Goal: Communication & Community: Ask a question

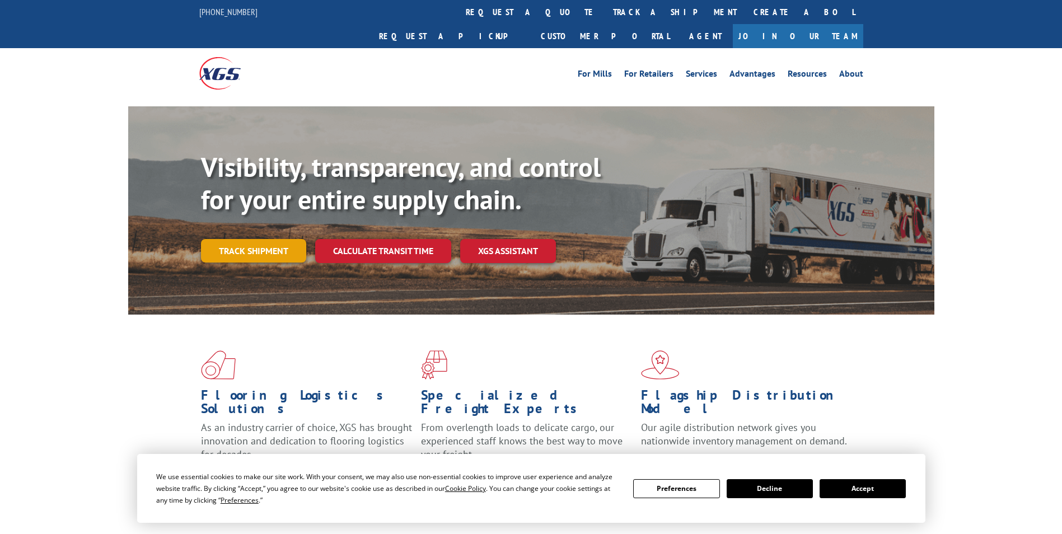
click at [261, 239] on link "Track shipment" at bounding box center [253, 251] width 105 height 24
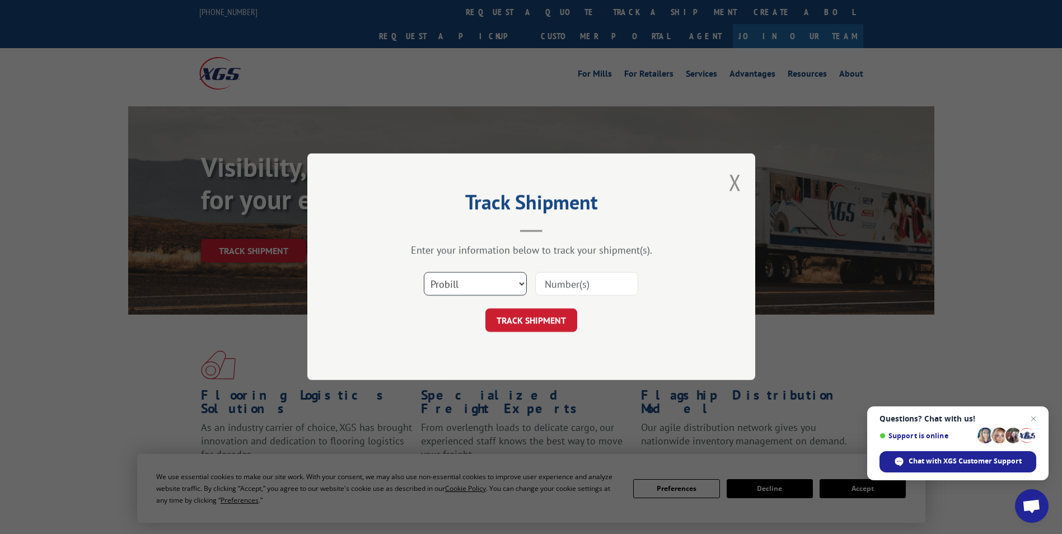
click at [522, 286] on select "Select category... Probill BOL PO" at bounding box center [475, 285] width 103 height 24
click at [565, 284] on input at bounding box center [586, 285] width 103 height 24
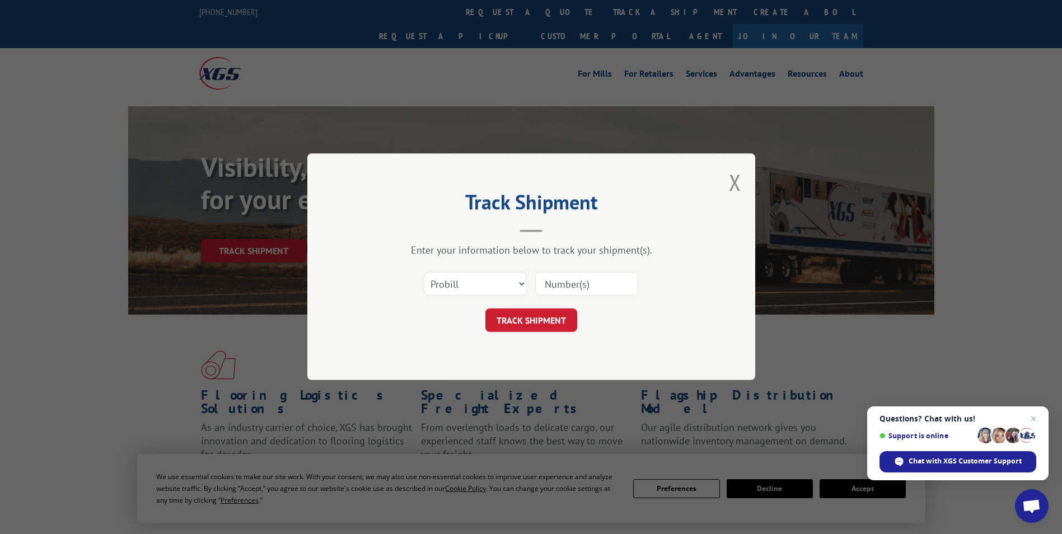
paste input "21817"
type input "21817"
click at [537, 320] on button "TRACK SHIPMENT" at bounding box center [531, 321] width 92 height 24
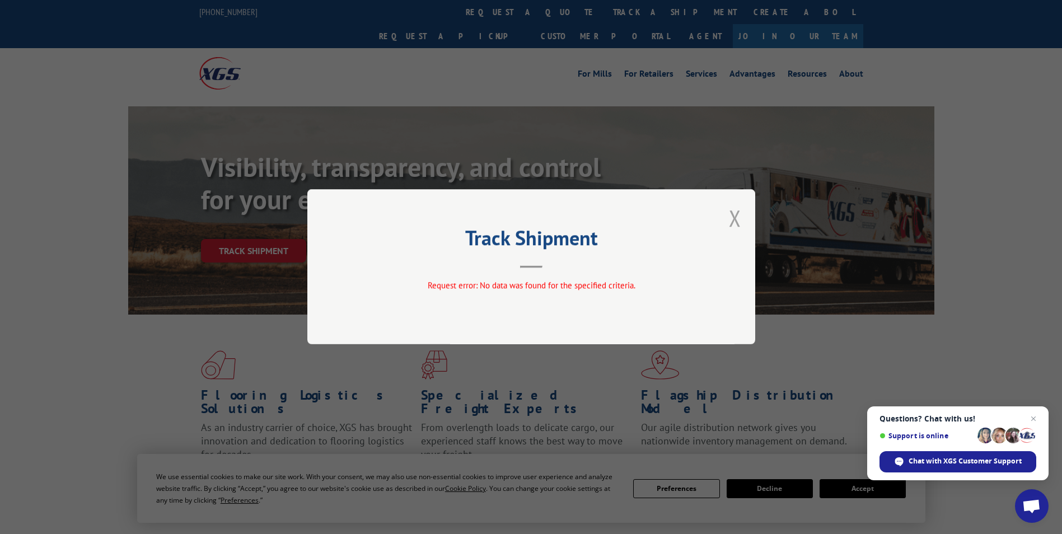
click at [740, 222] on button "Close modal" at bounding box center [735, 218] width 12 height 30
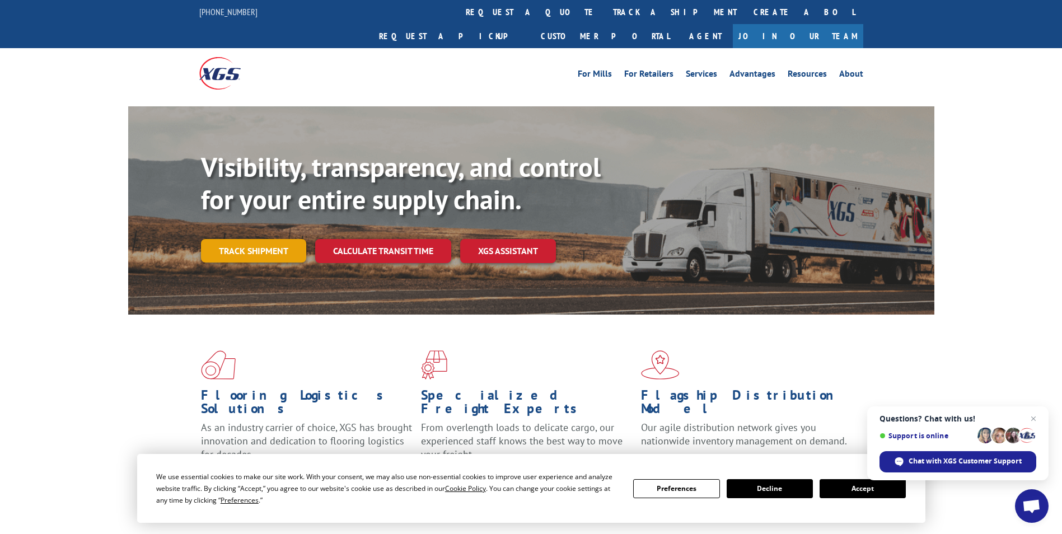
click at [266, 239] on link "Track shipment" at bounding box center [253, 251] width 105 height 24
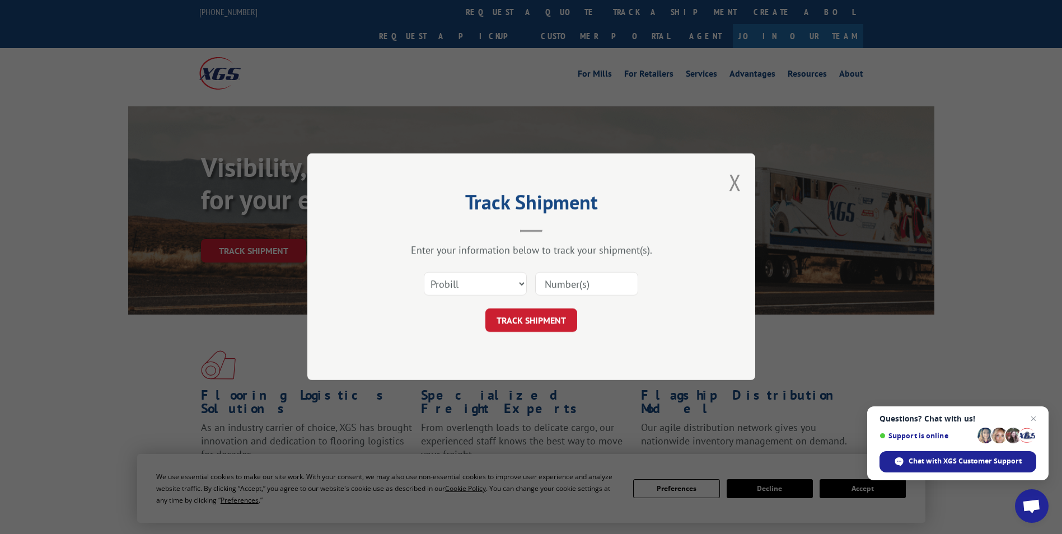
click at [850, 484] on div "Track Shipment Enter your information below to track your shipment(s). Select c…" at bounding box center [531, 267] width 1062 height 534
click at [523, 286] on select "Select category... Probill BOL PO" at bounding box center [475, 285] width 103 height 24
select select "bol"
click at [424, 273] on select "Select category... Probill BOL PO" at bounding box center [475, 285] width 103 height 24
click at [581, 286] on input at bounding box center [586, 285] width 103 height 24
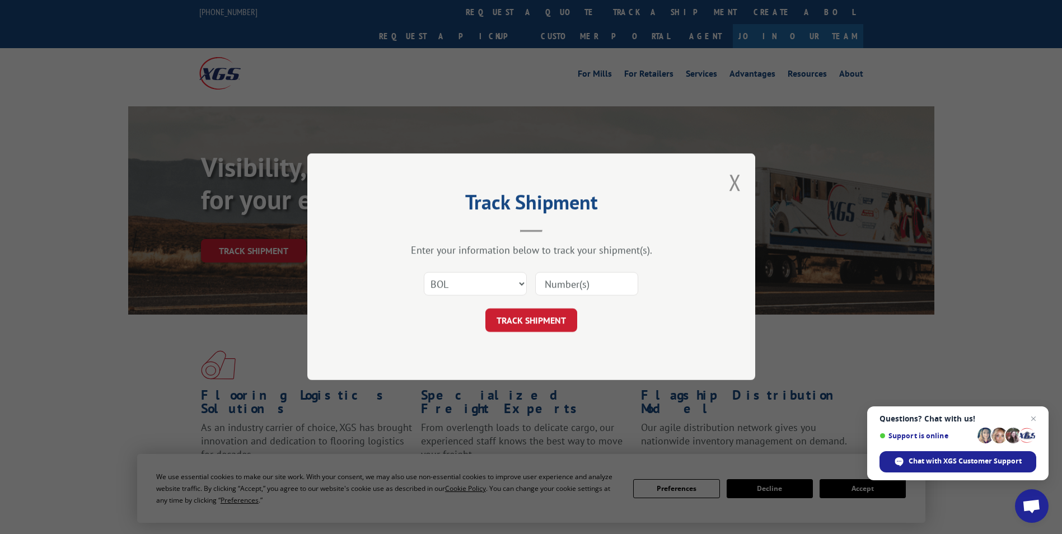
paste input "21817"
type input "21817"
click at [534, 316] on button "TRACK SHIPMENT" at bounding box center [531, 321] width 92 height 24
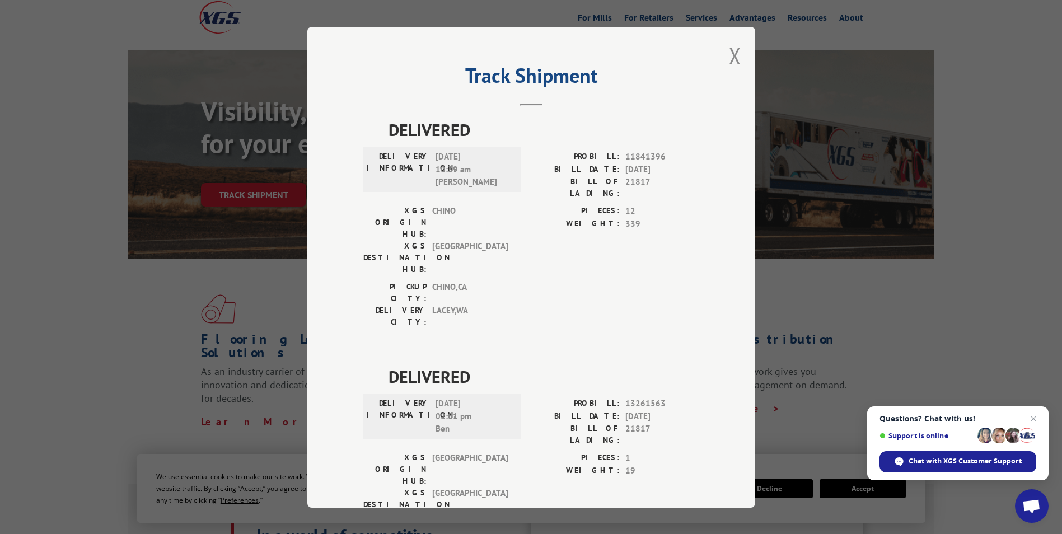
click at [730, 57] on button "Close modal" at bounding box center [735, 56] width 12 height 30
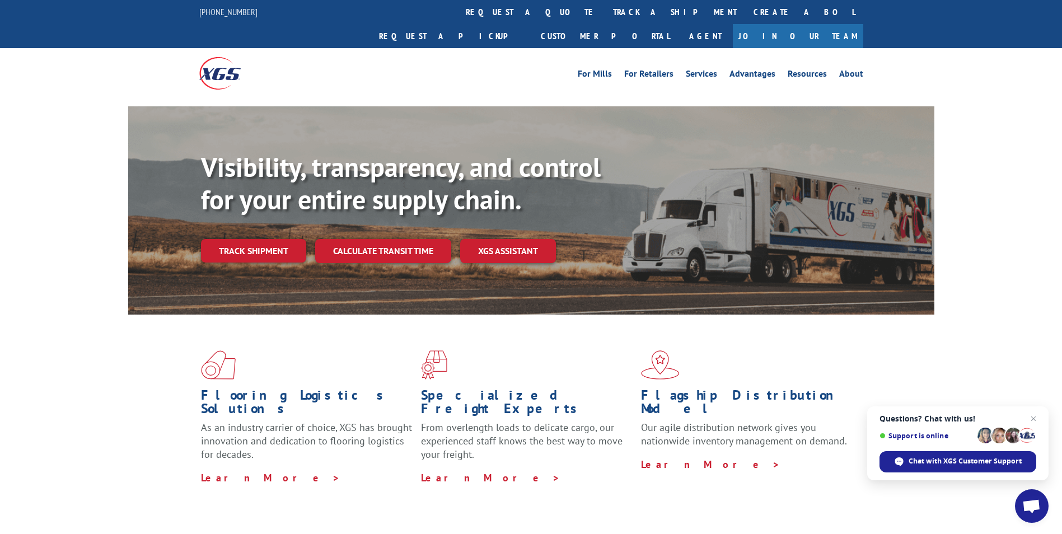
click at [937, 429] on span "Support is online" at bounding box center [958, 436] width 157 height 18
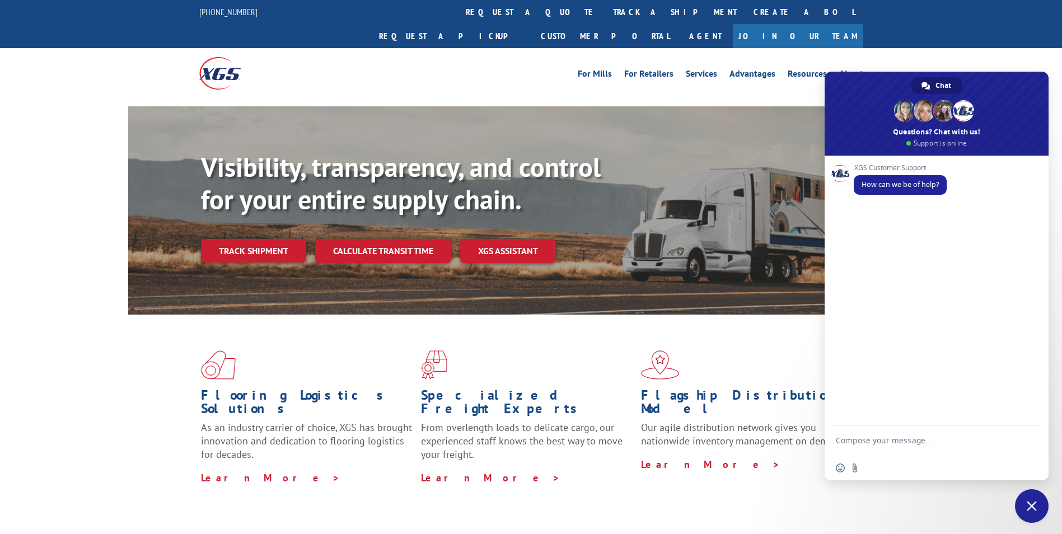
click at [889, 276] on div "XGS Customer Support How can we be of help?" at bounding box center [937, 291] width 224 height 270
type textarea "trying to track this order"
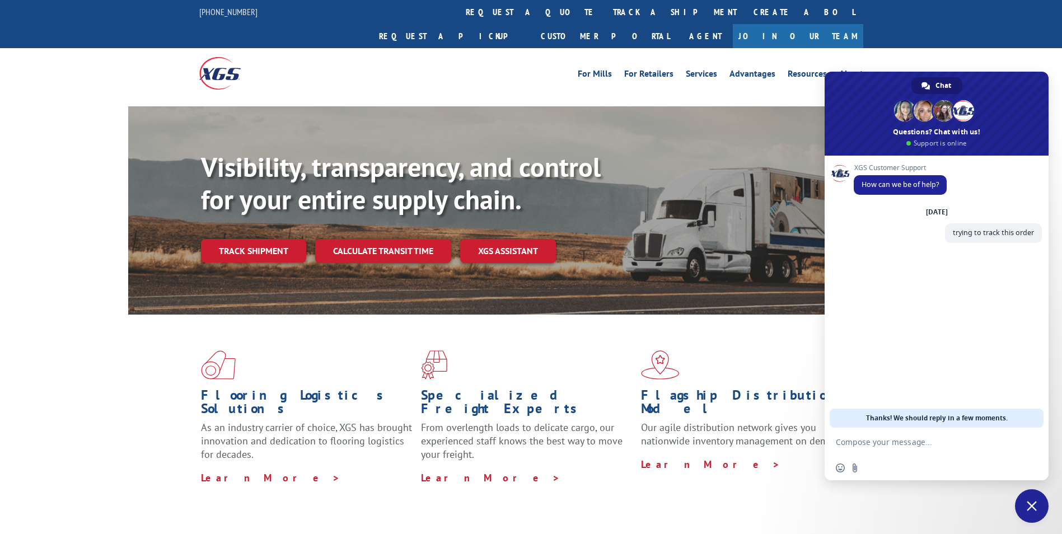
paste textarea "XGSIQ#21817"
type textarea "XGSIQ#21817"
click at [1026, 442] on span "Send" at bounding box center [1029, 442] width 8 height 8
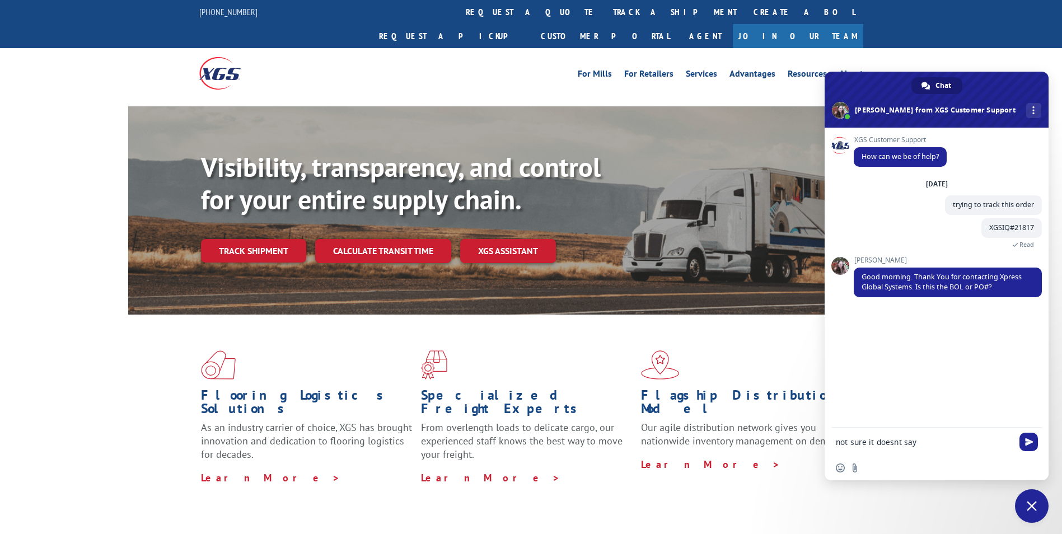
type textarea "not sure it doesnt say"
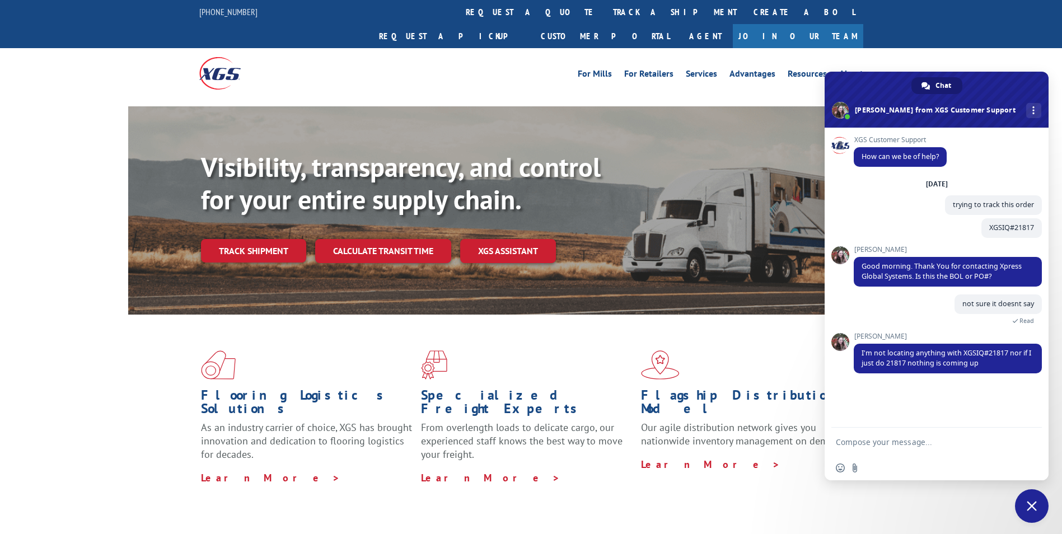
click at [896, 457] on div "Insert an emoji Send a file" at bounding box center [937, 468] width 224 height 25
click at [887, 450] on form at bounding box center [924, 443] width 177 height 30
click at [885, 448] on form at bounding box center [924, 443] width 177 height 30
click at [873, 440] on textarea "Compose your message..." at bounding box center [924, 442] width 177 height 10
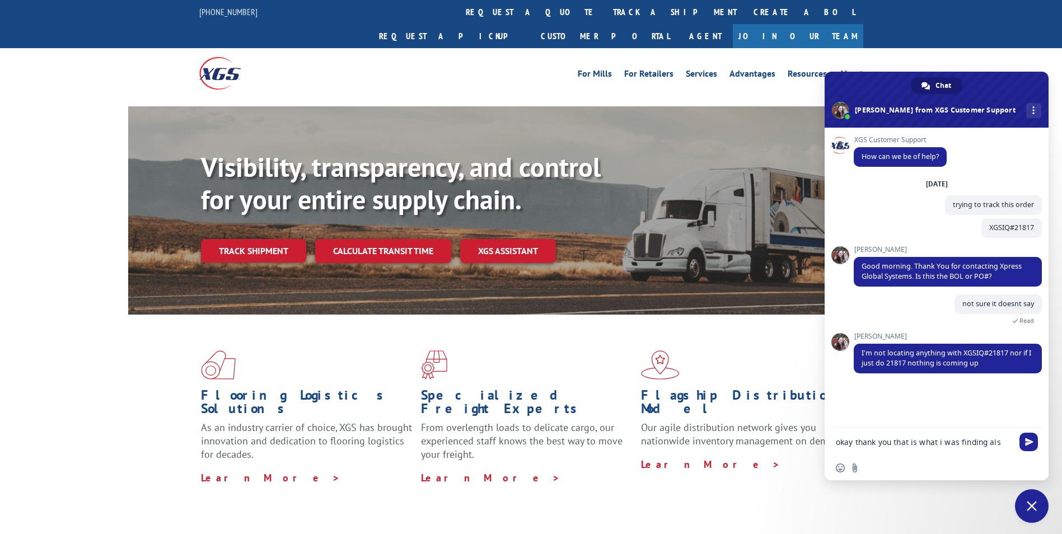
type textarea "okay thank you that is what i was finding also"
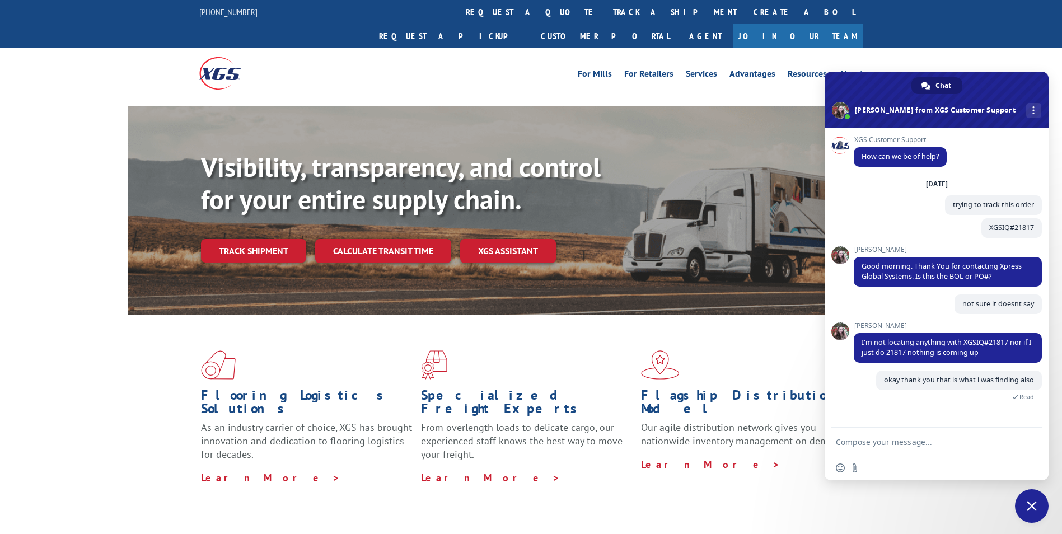
click at [777, 123] on div "Visibility, transparency, and control for your entire supply chain. Track shipm…" at bounding box center [531, 221] width 806 height 230
click at [1023, 501] on span "Close chat" at bounding box center [1032, 506] width 34 height 34
